Goal: Task Accomplishment & Management: Complete application form

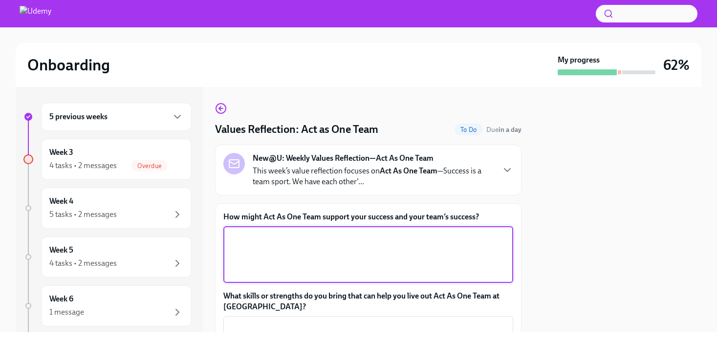
click at [336, 238] on textarea "How might Act As One Team support your success and your team’s success?" at bounding box center [368, 254] width 278 height 47
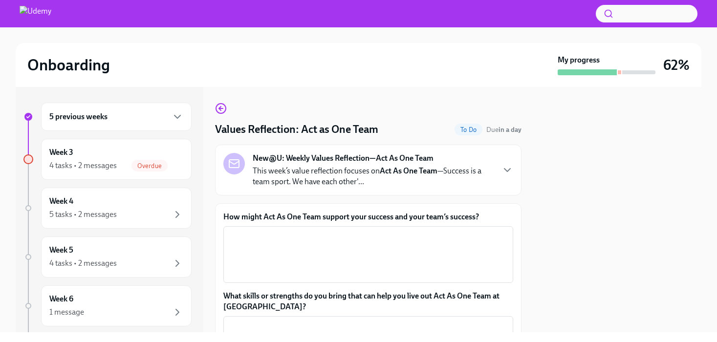
click at [427, 173] on strong "Act As One Team" at bounding box center [409, 170] width 58 height 9
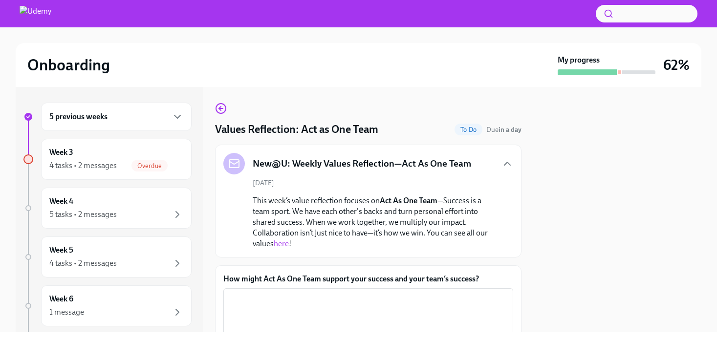
click at [284, 246] on link "here" at bounding box center [281, 243] width 15 height 9
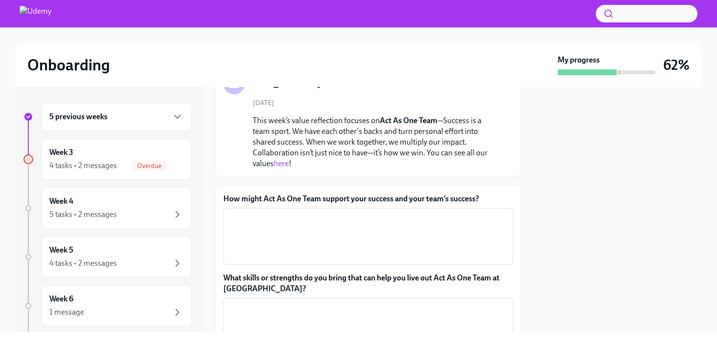
scroll to position [81, 0]
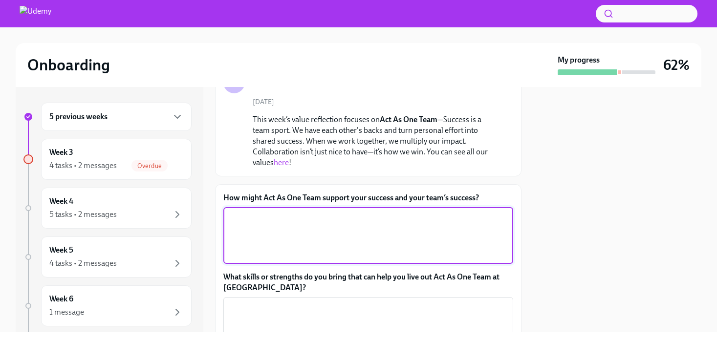
click at [352, 221] on textarea "How might Act As One Team support your success and your team’s success?" at bounding box center [368, 235] width 278 height 47
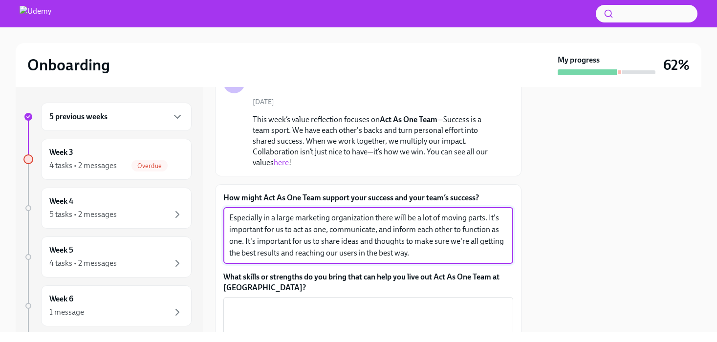
type textarea "Especially in a large marketing organization there will be a lot of moving part…"
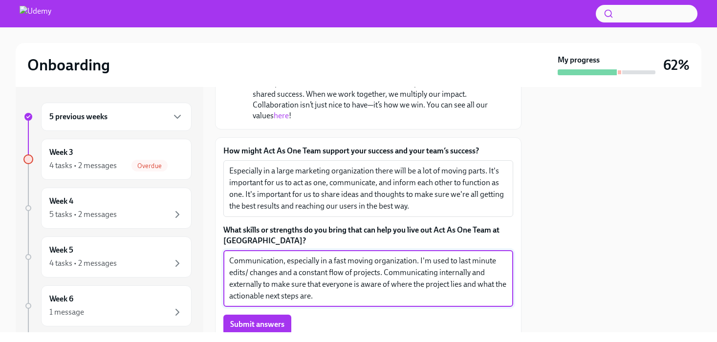
scroll to position [180, 0]
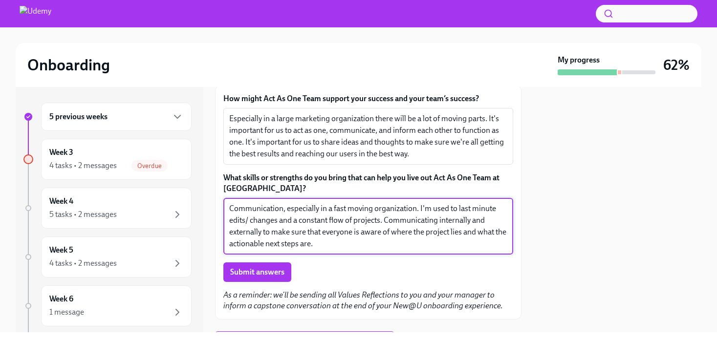
type textarea "Communication, especially in a fast moving organization. I'm used to last minut…"
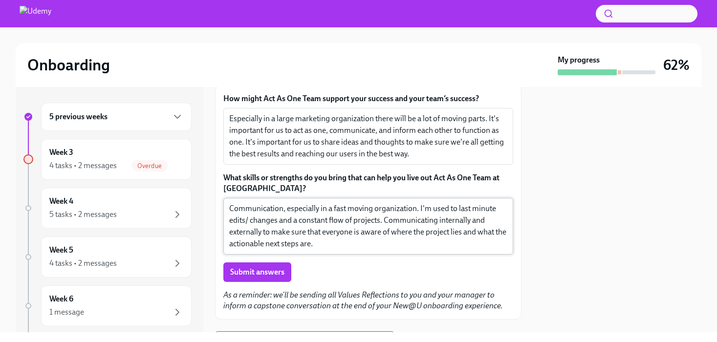
click at [251, 275] on span "Submit answers" at bounding box center [257, 272] width 54 height 10
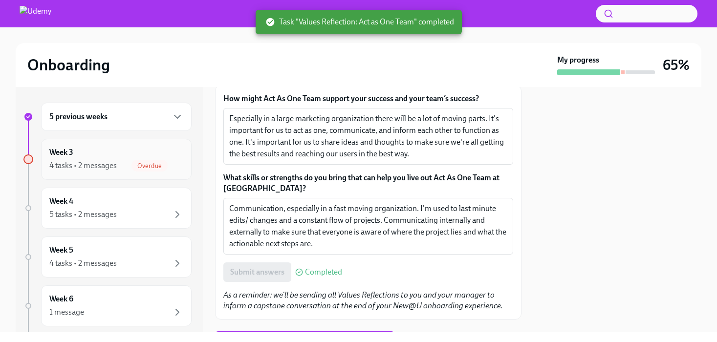
click at [137, 170] on div "Overdue" at bounding box center [149, 166] width 36 height 12
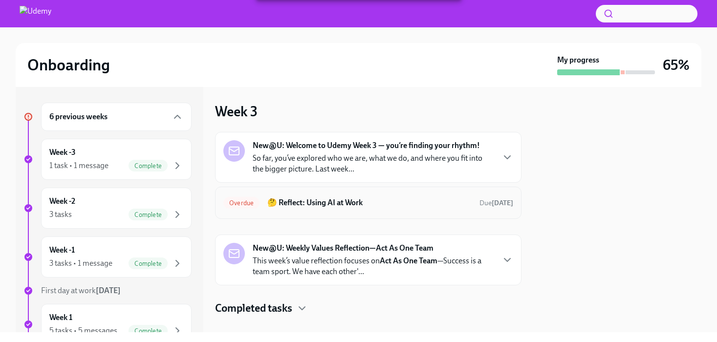
scroll to position [15, 0]
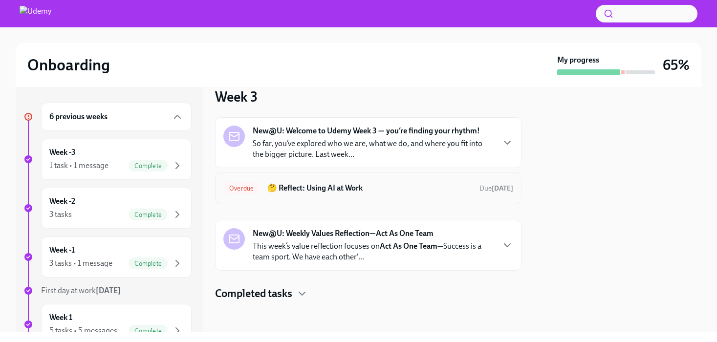
click at [293, 189] on h6 "🤔 Reflect: Using AI at Work" at bounding box center [369, 188] width 204 height 11
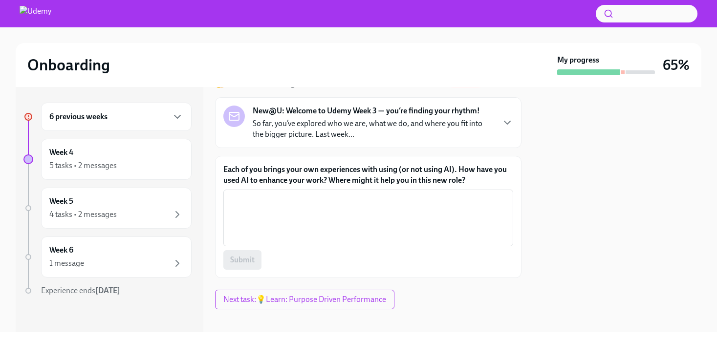
scroll to position [56, 0]
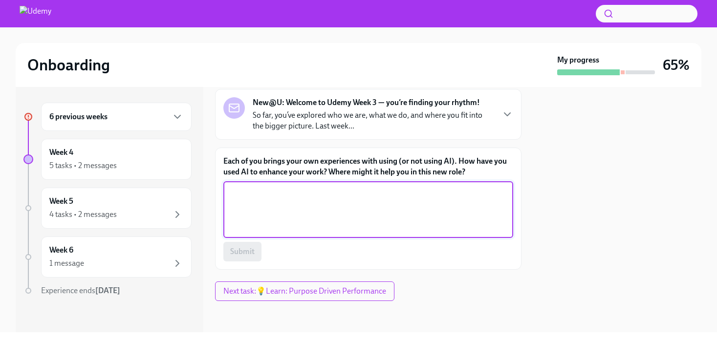
click at [279, 195] on textarea "Each of you brings your own experiences with using (or not using AI). How have …" at bounding box center [368, 209] width 278 height 47
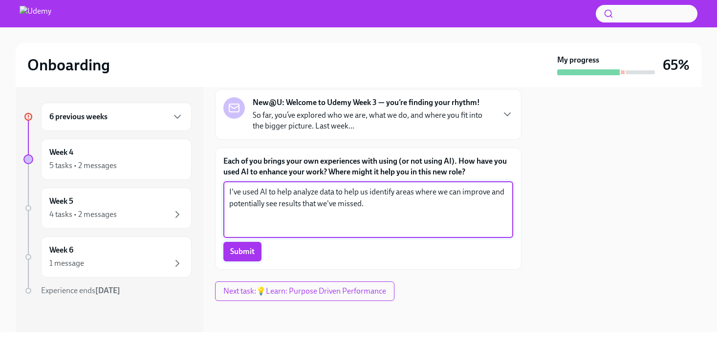
type textarea "I've used AI to help analyze data to help us identify areas where we can improv…"
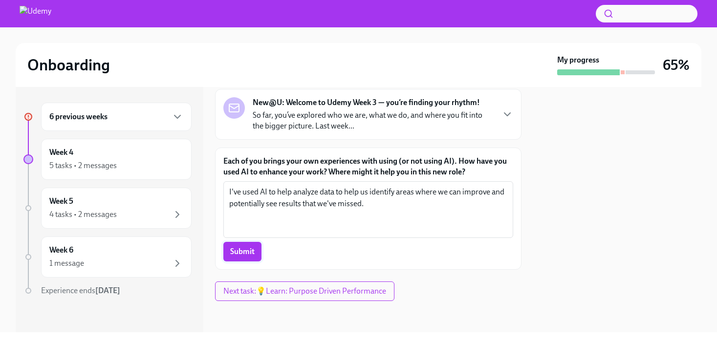
click at [241, 243] on button "Submit" at bounding box center [242, 252] width 38 height 20
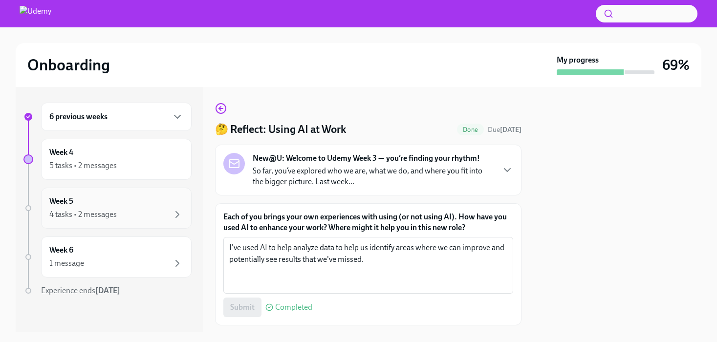
click at [95, 199] on div "Week 5 4 tasks • 2 messages" at bounding box center [116, 208] width 134 height 24
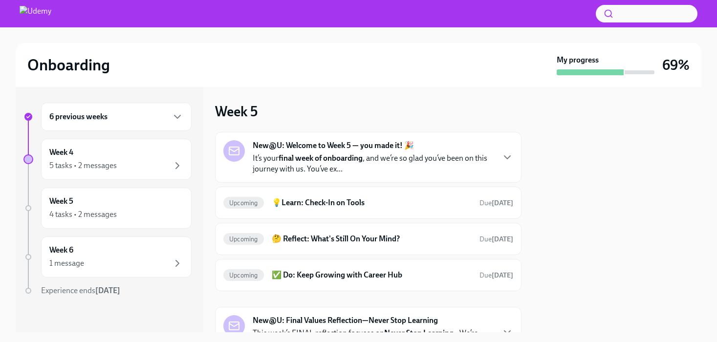
click at [303, 151] on strong "New@U: Welcome to Week 5 — you made it! 🎉" at bounding box center [333, 145] width 161 height 11
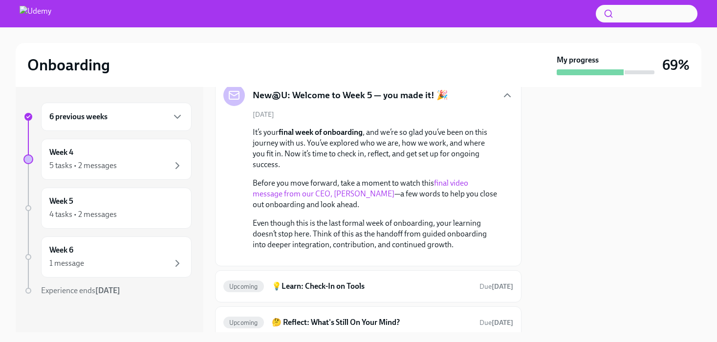
scroll to position [56, 0]
